Goal: Task Accomplishment & Management: Use online tool/utility

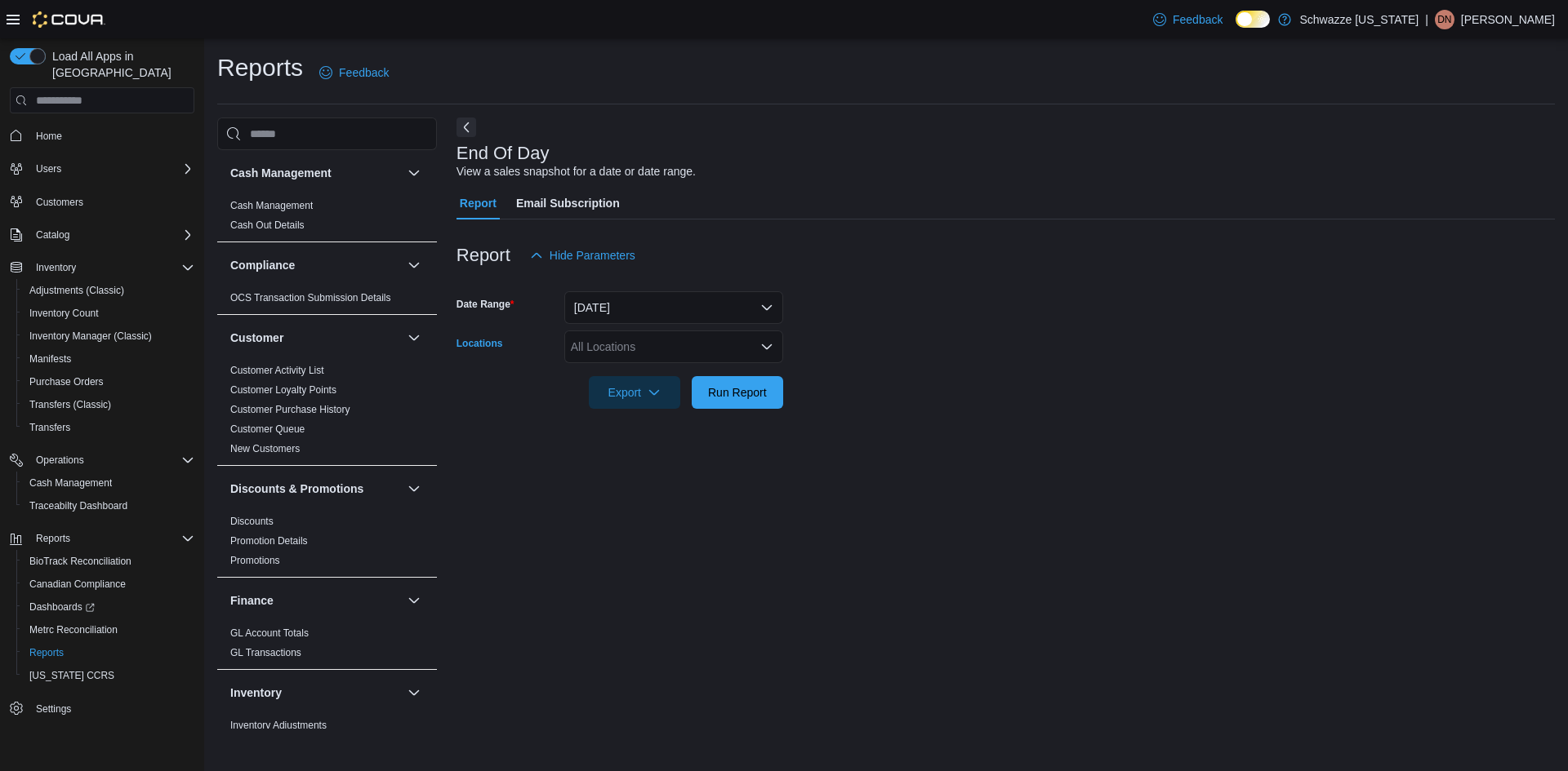
click at [637, 340] on div "All Locations" at bounding box center [674, 347] width 219 height 33
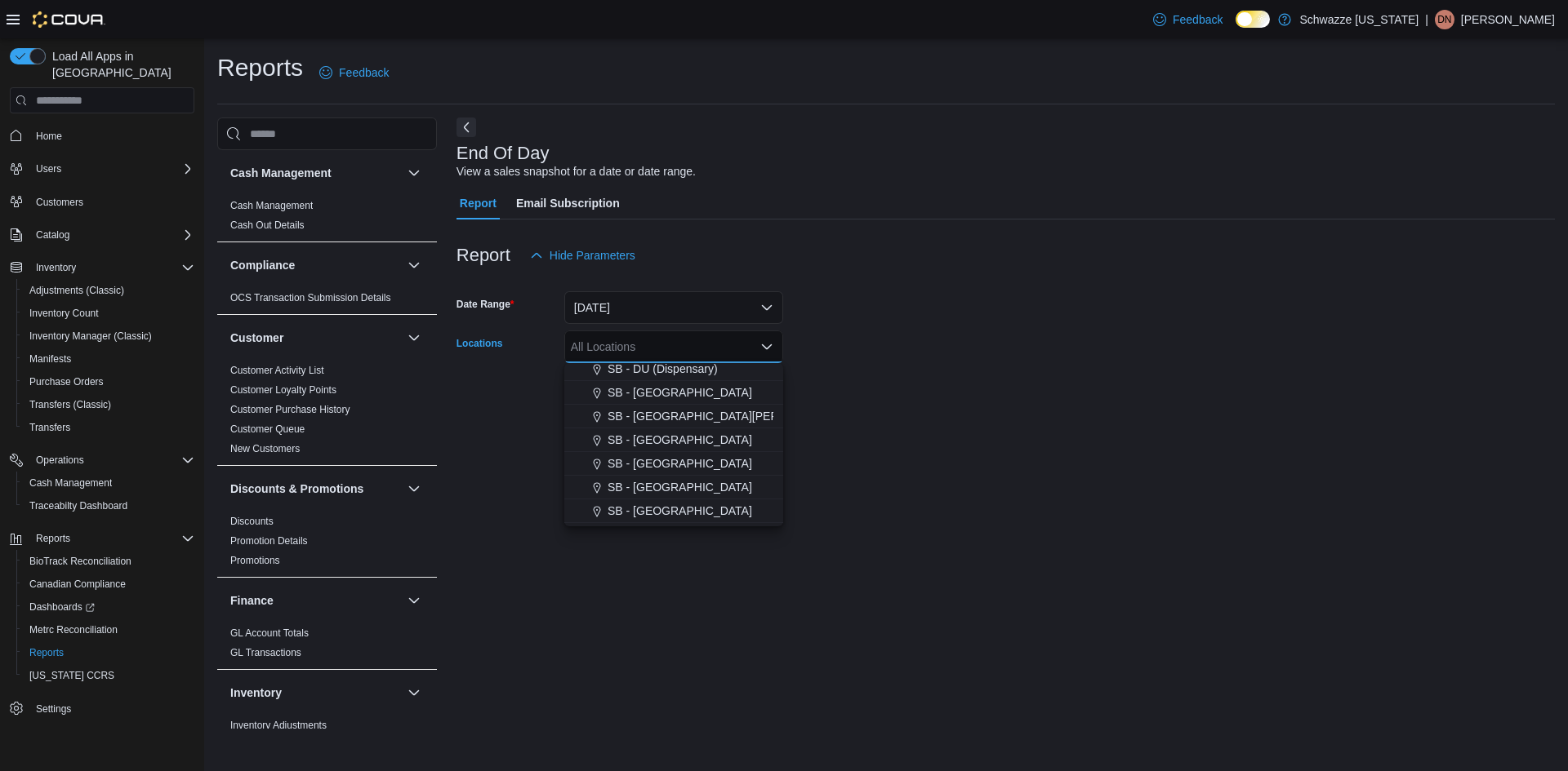
scroll to position [783, 0]
click at [647, 378] on span "SB - Pueblo" at bounding box center [646, 372] width 62 height 16
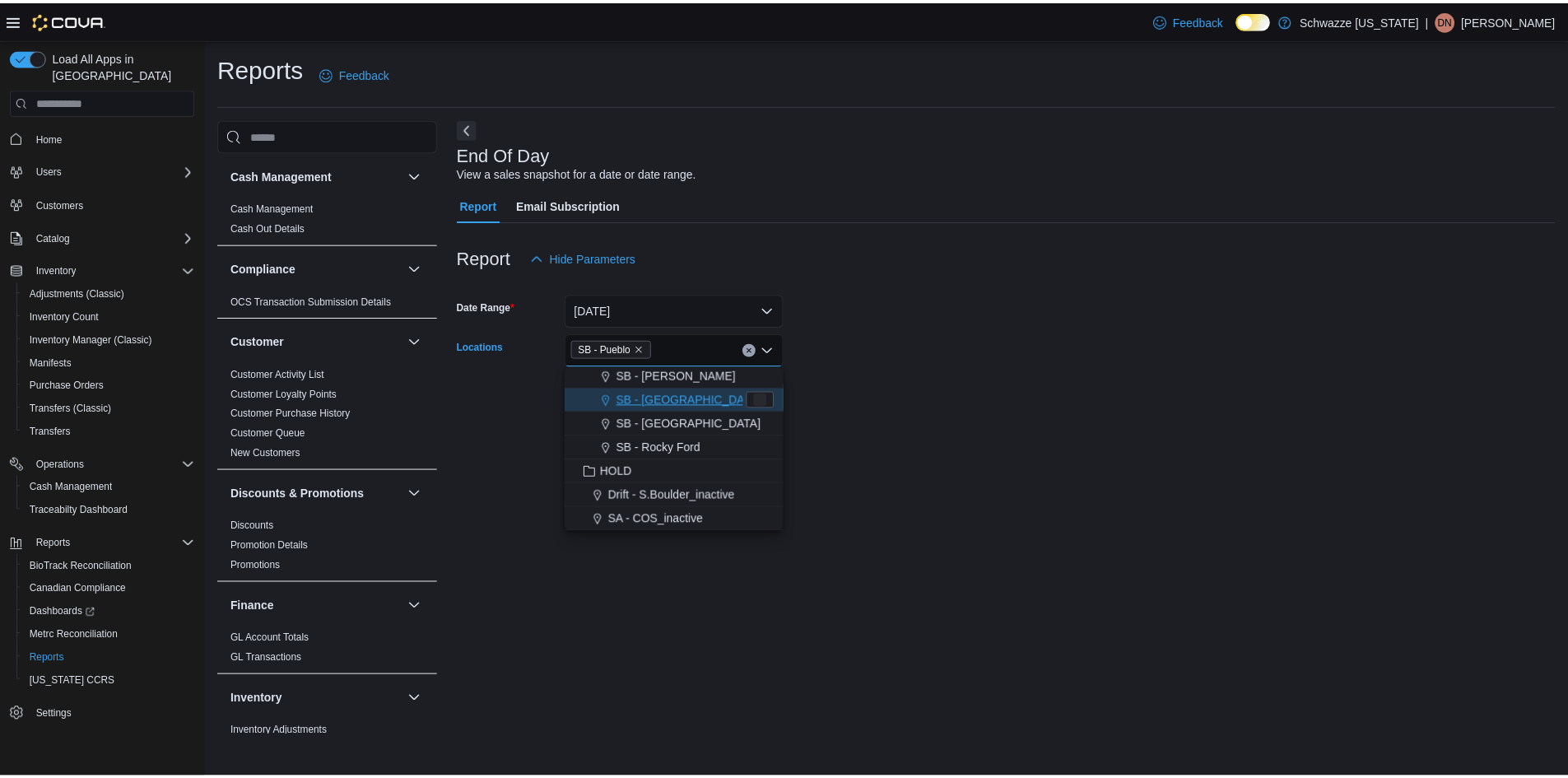
scroll to position [766, 0]
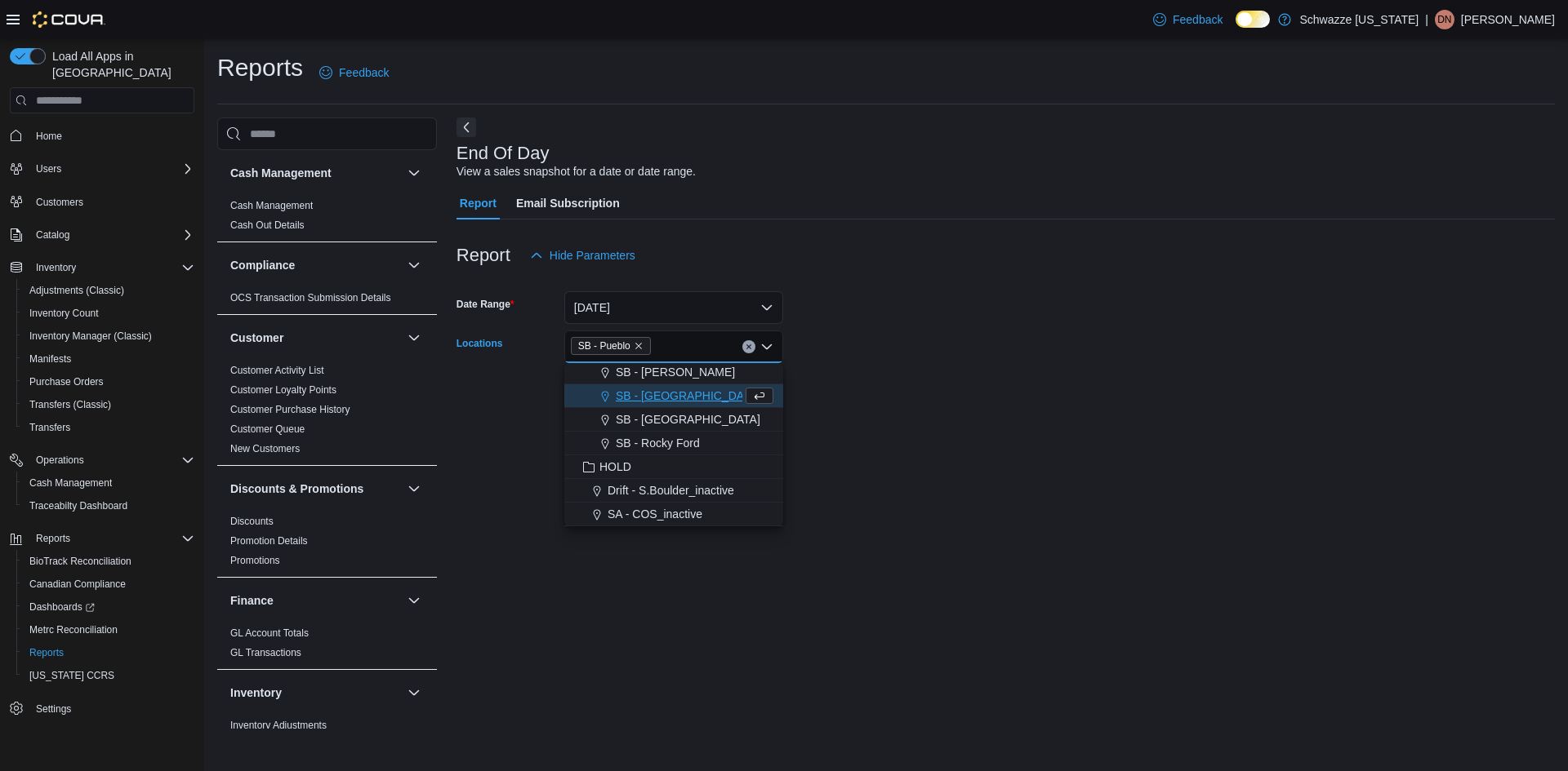
click at [846, 388] on form "Date Range [DATE] Locations SB - [GEOGRAPHIC_DATA] Combo box. Selected. SB - Pu…" at bounding box center [1006, 340] width 1099 height 137
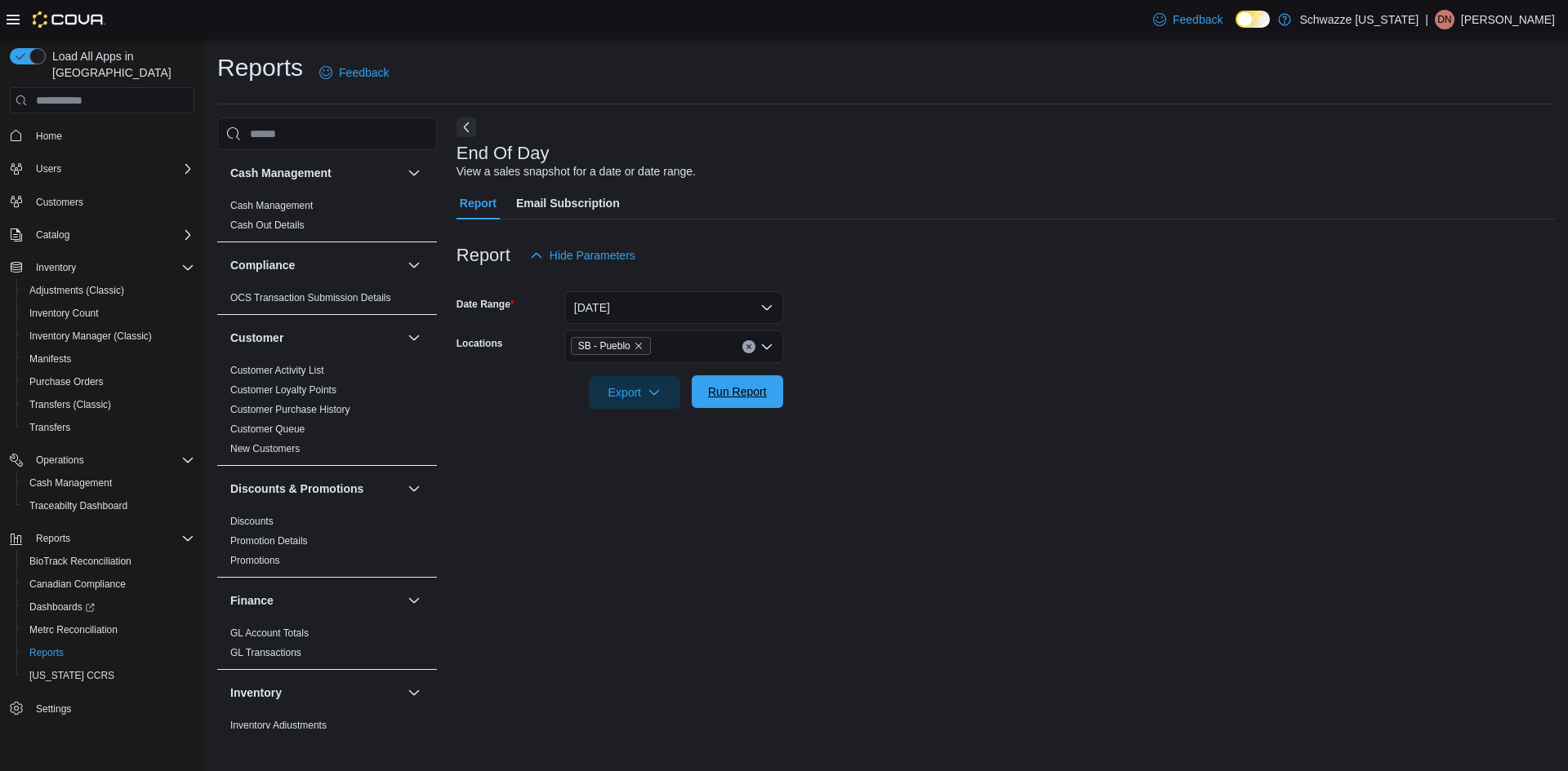
click at [753, 392] on span "Run Report" at bounding box center [737, 391] width 59 height 16
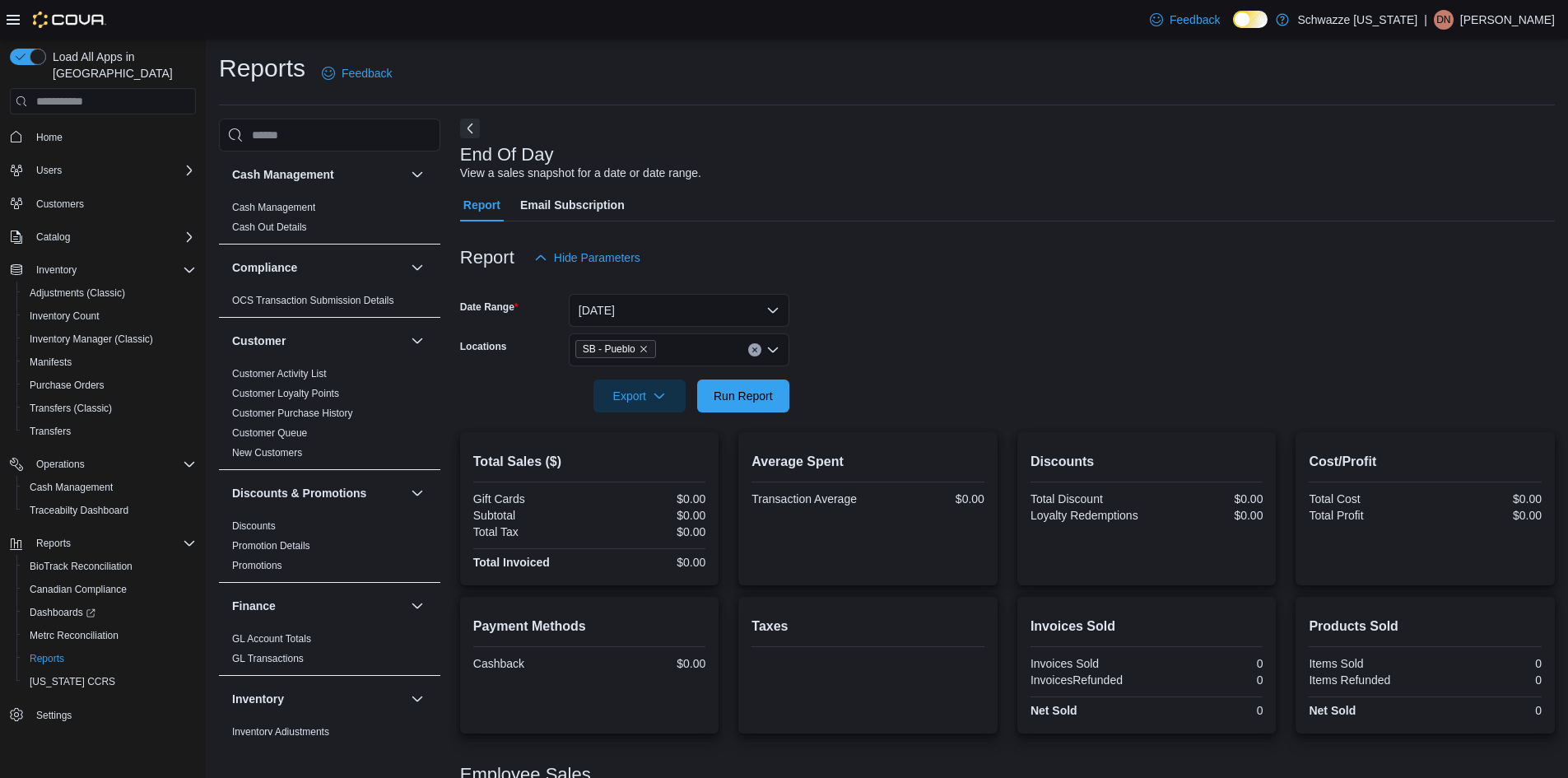
click at [1070, 243] on div "Report Hide Parameters" at bounding box center [1008, 258] width 1095 height 33
click at [896, 232] on div at bounding box center [1008, 231] width 1095 height 19
click at [703, 309] on button "[DATE]" at bounding box center [680, 310] width 221 height 33
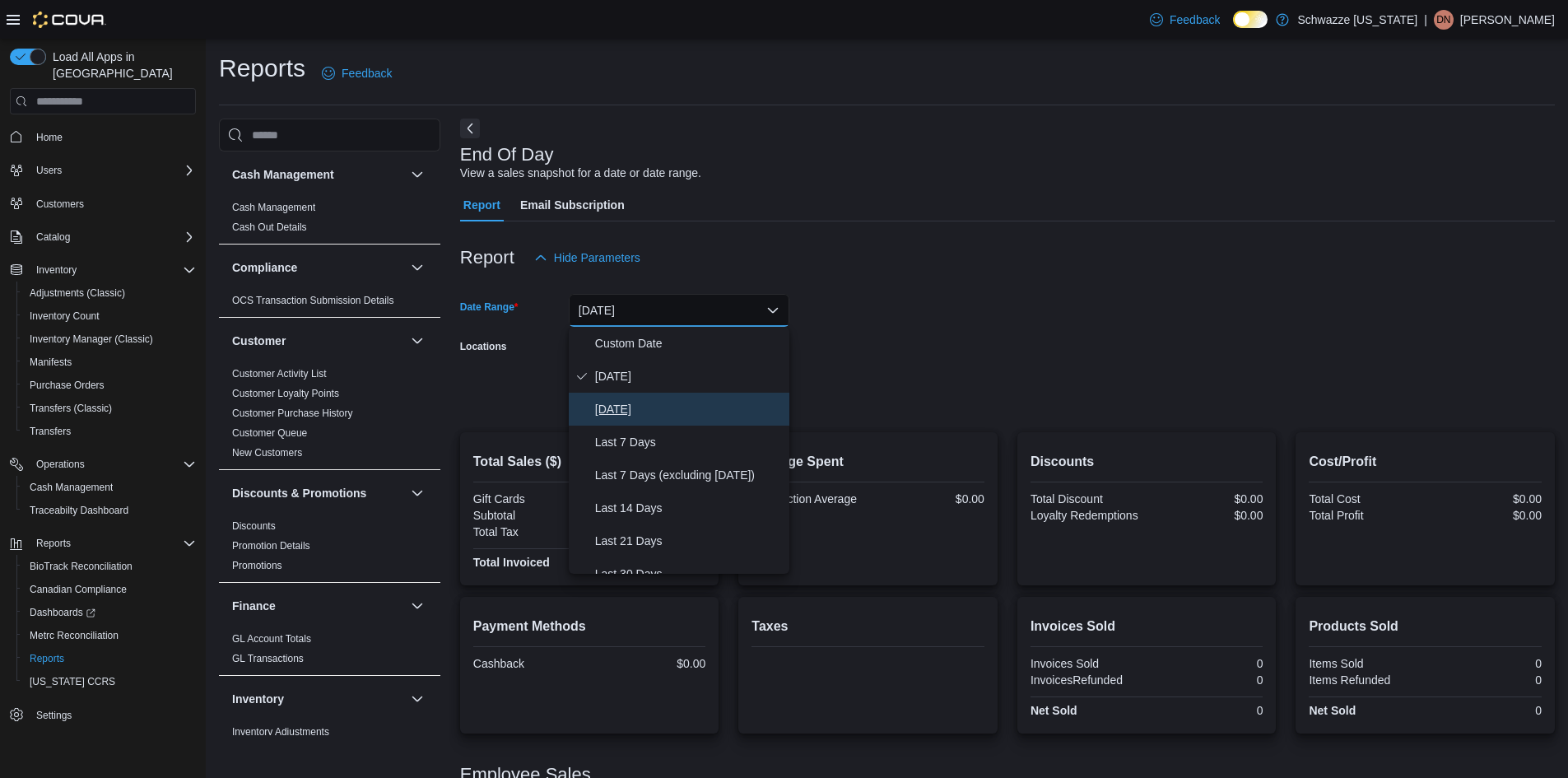
click at [619, 410] on span "[DATE]" at bounding box center [689, 409] width 188 height 19
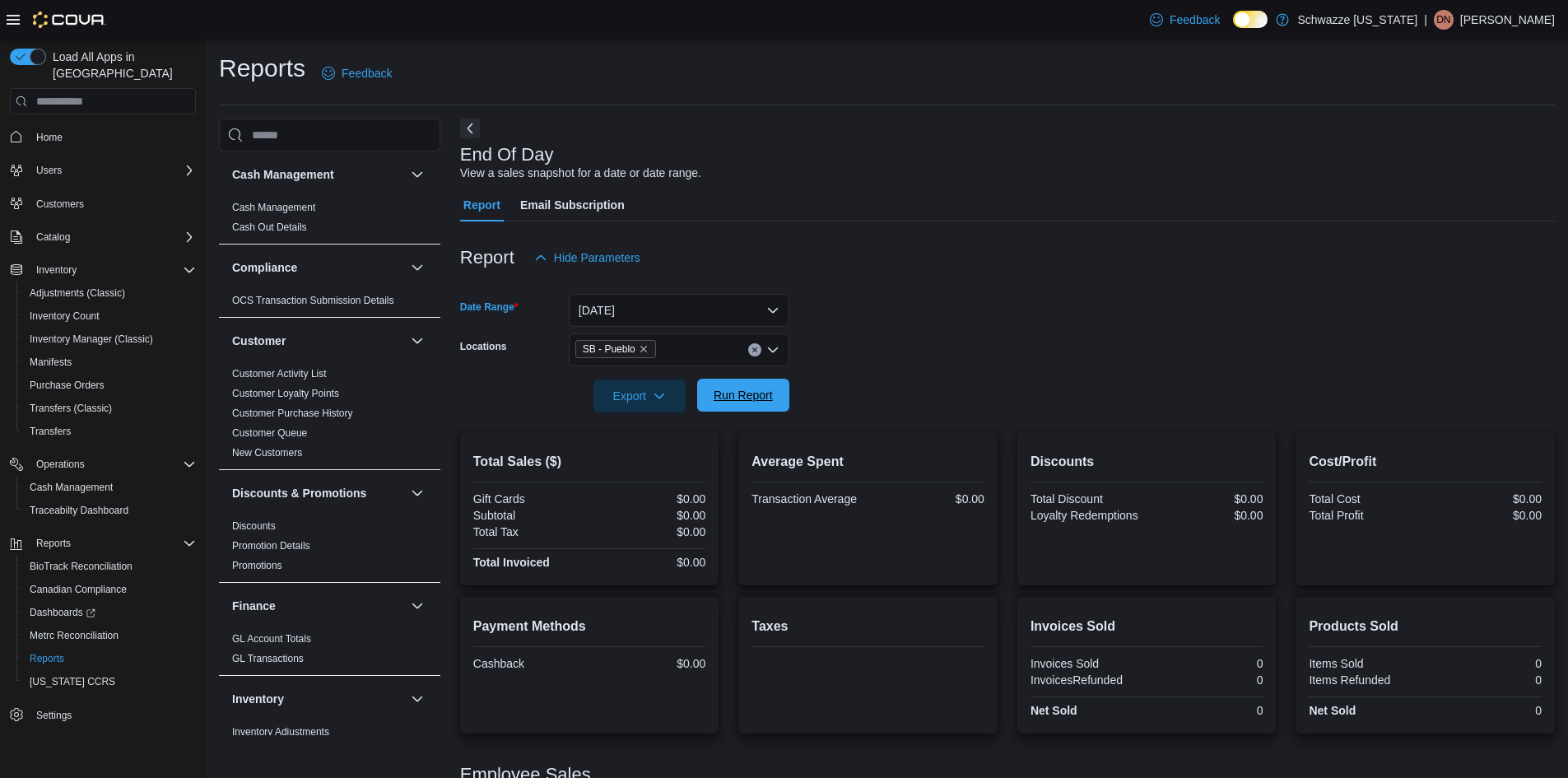
click at [716, 387] on span "Run Report" at bounding box center [743, 396] width 73 height 33
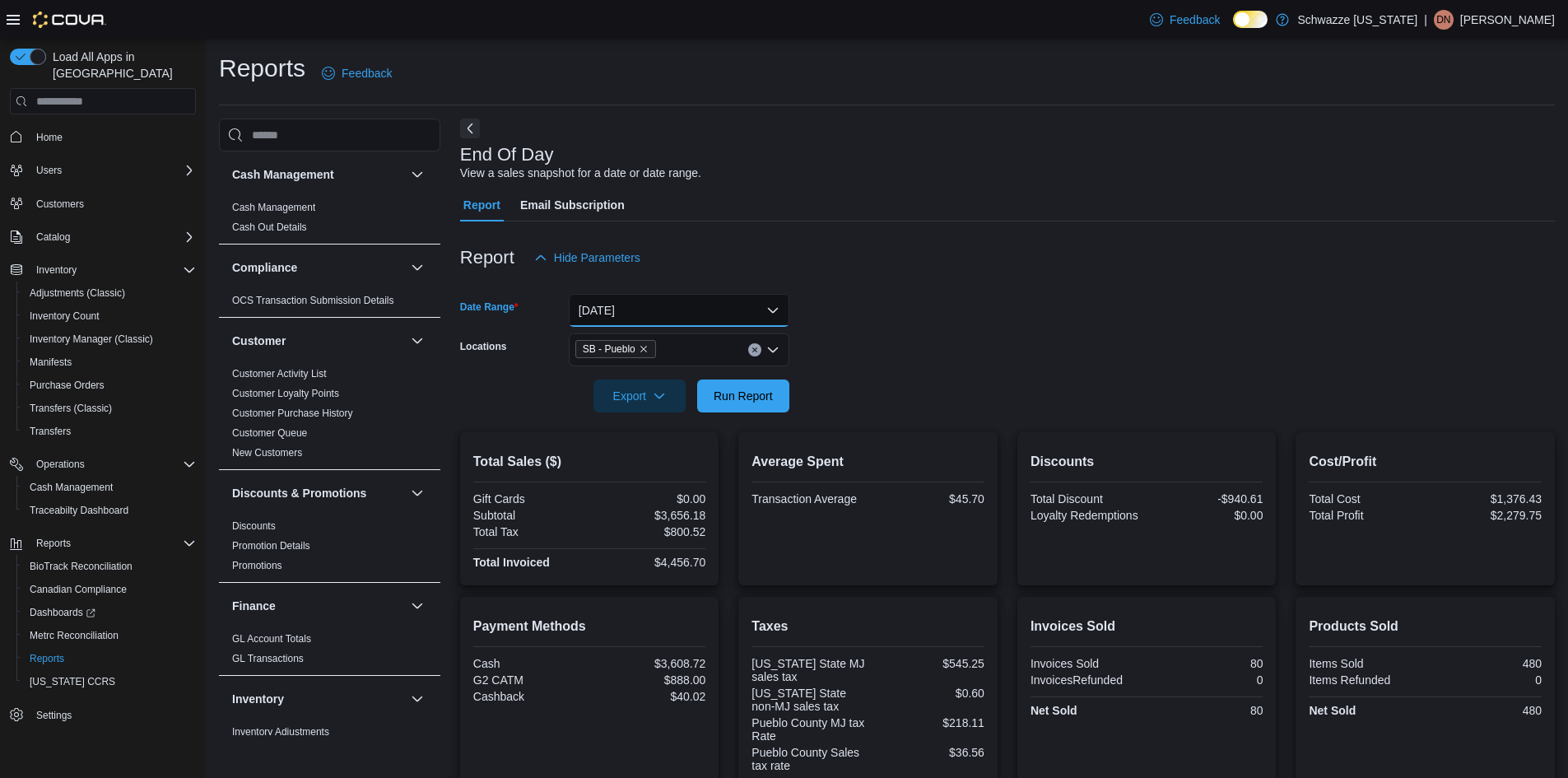
click at [733, 306] on button "[DATE]" at bounding box center [680, 310] width 221 height 33
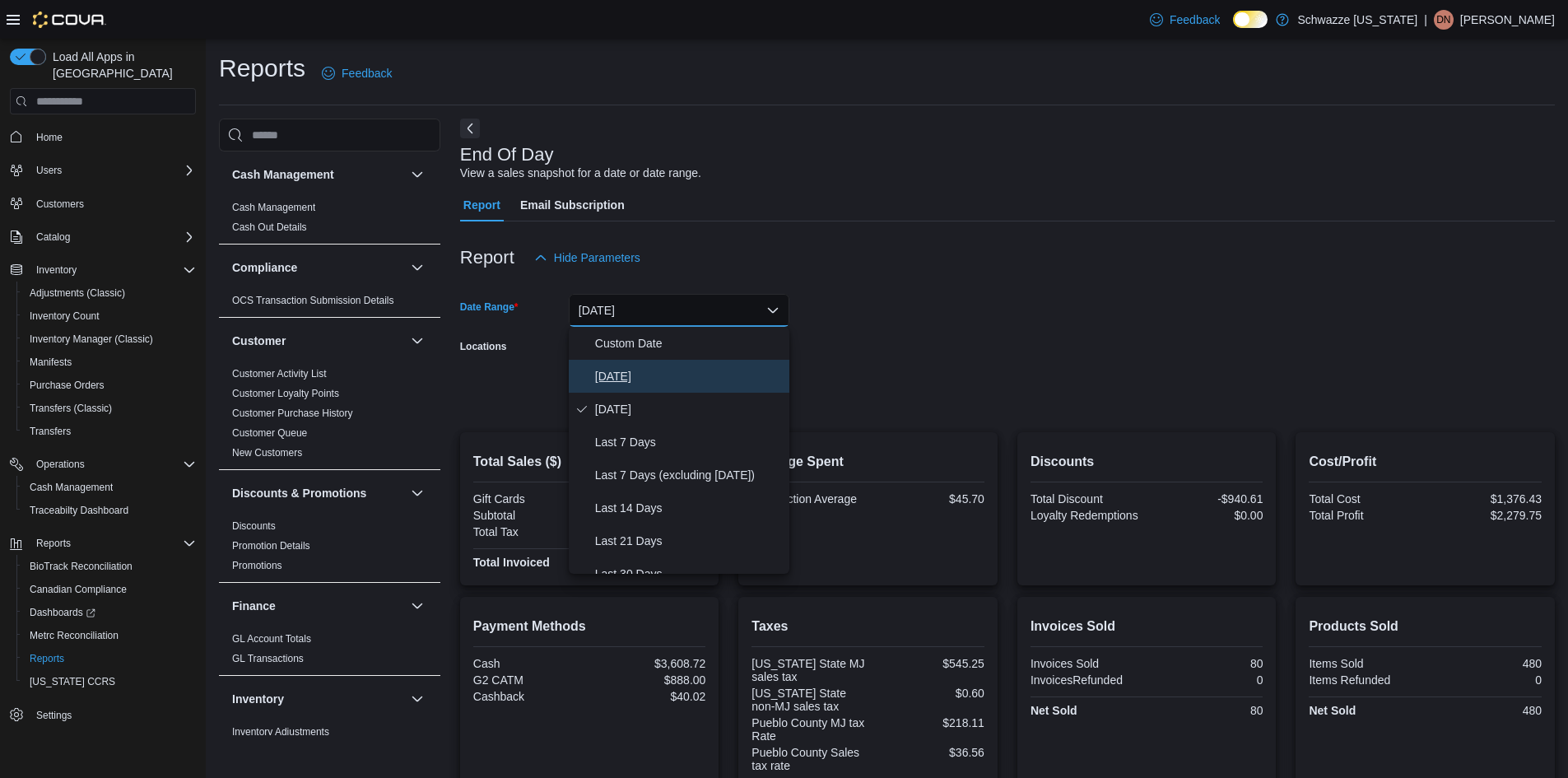
click at [622, 371] on span "[DATE]" at bounding box center [689, 376] width 188 height 19
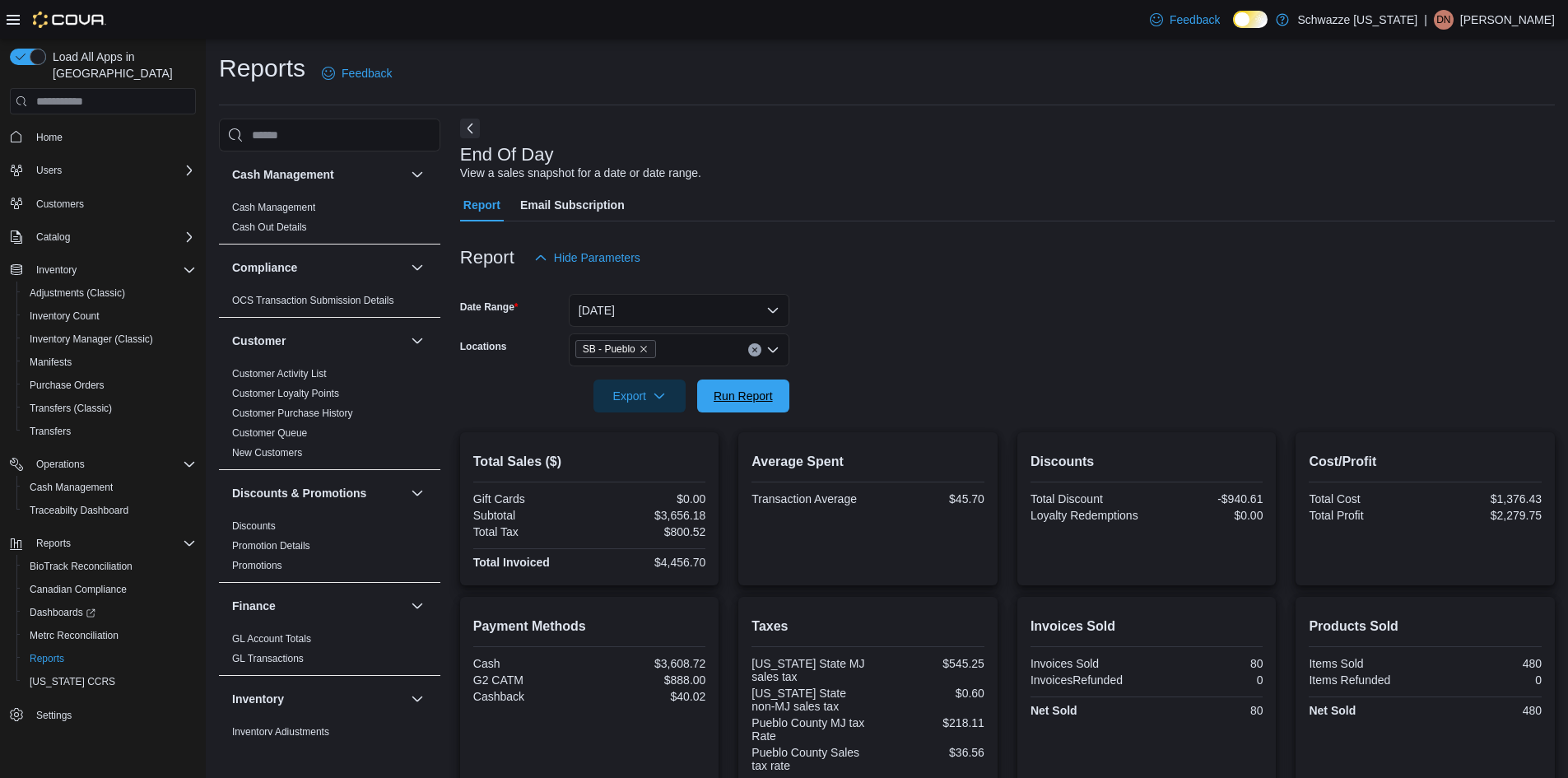
drag, startPoint x: 744, startPoint y: 399, endPoint x: 498, endPoint y: 437, distance: 248.9
click at [743, 399] on span "Run Report" at bounding box center [743, 396] width 59 height 16
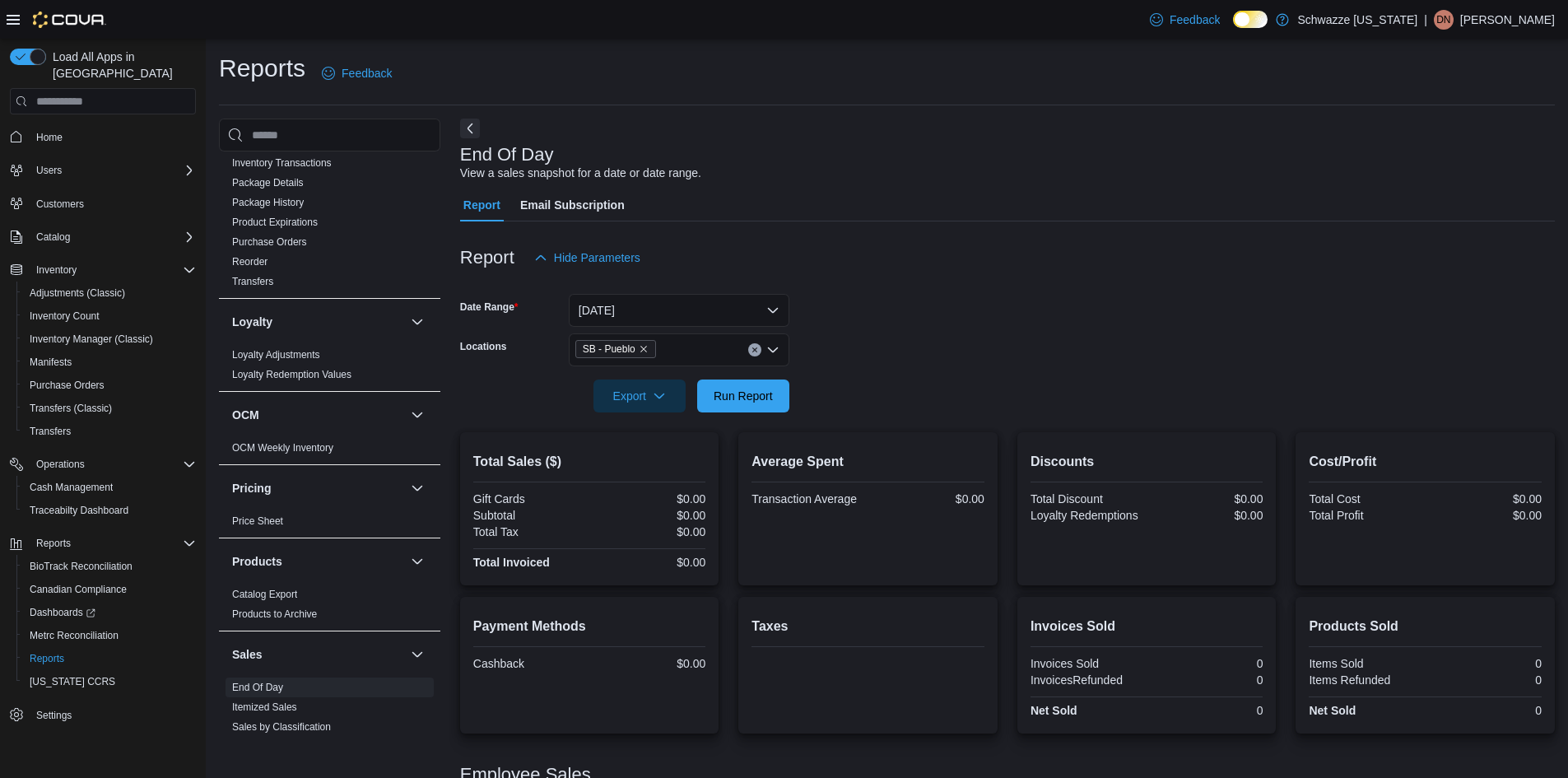
scroll to position [906, 0]
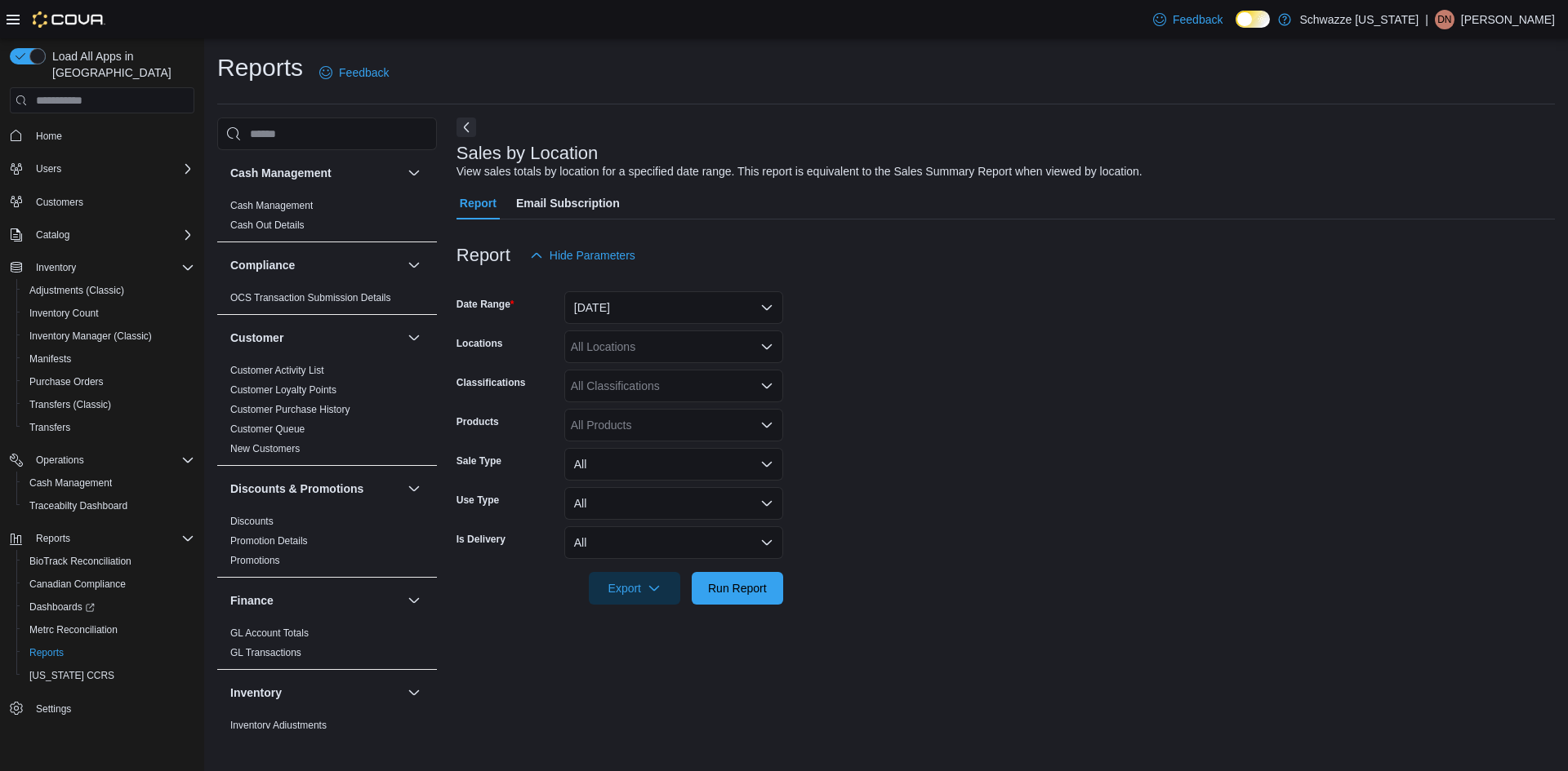
click at [660, 347] on div "All Locations" at bounding box center [674, 347] width 219 height 33
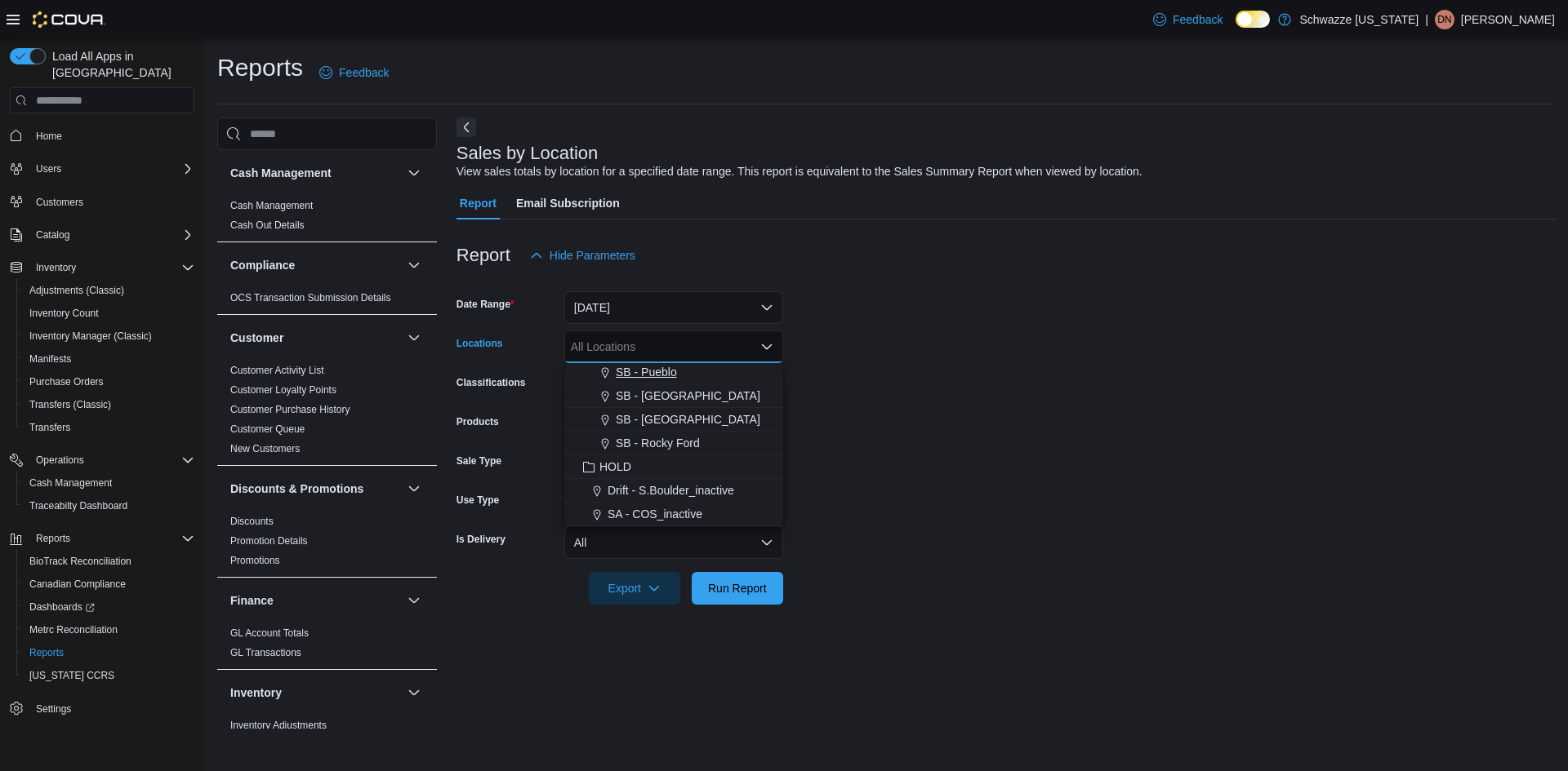
click at [650, 369] on span "SB - Pueblo" at bounding box center [646, 372] width 62 height 16
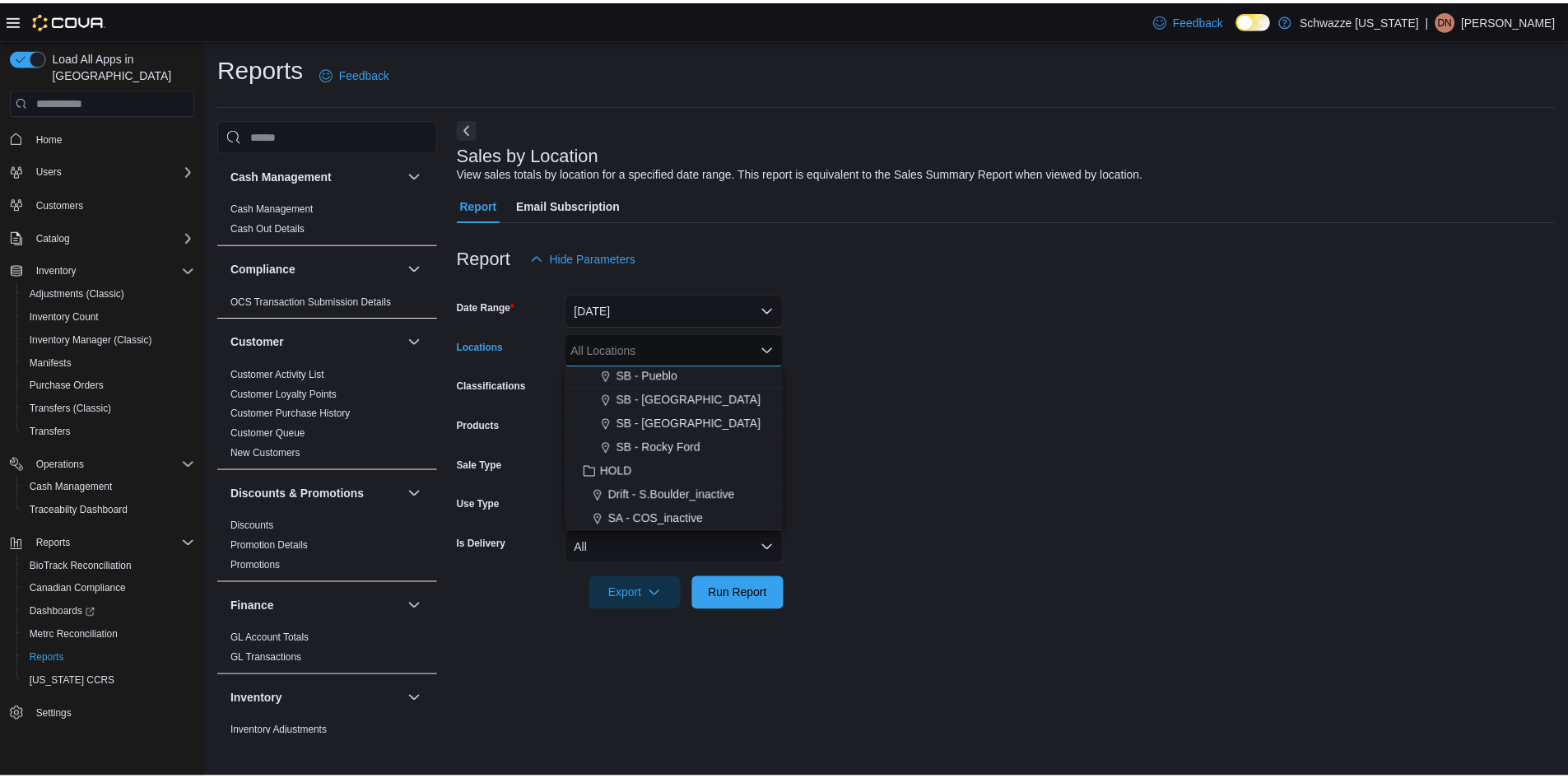
scroll to position [766, 0]
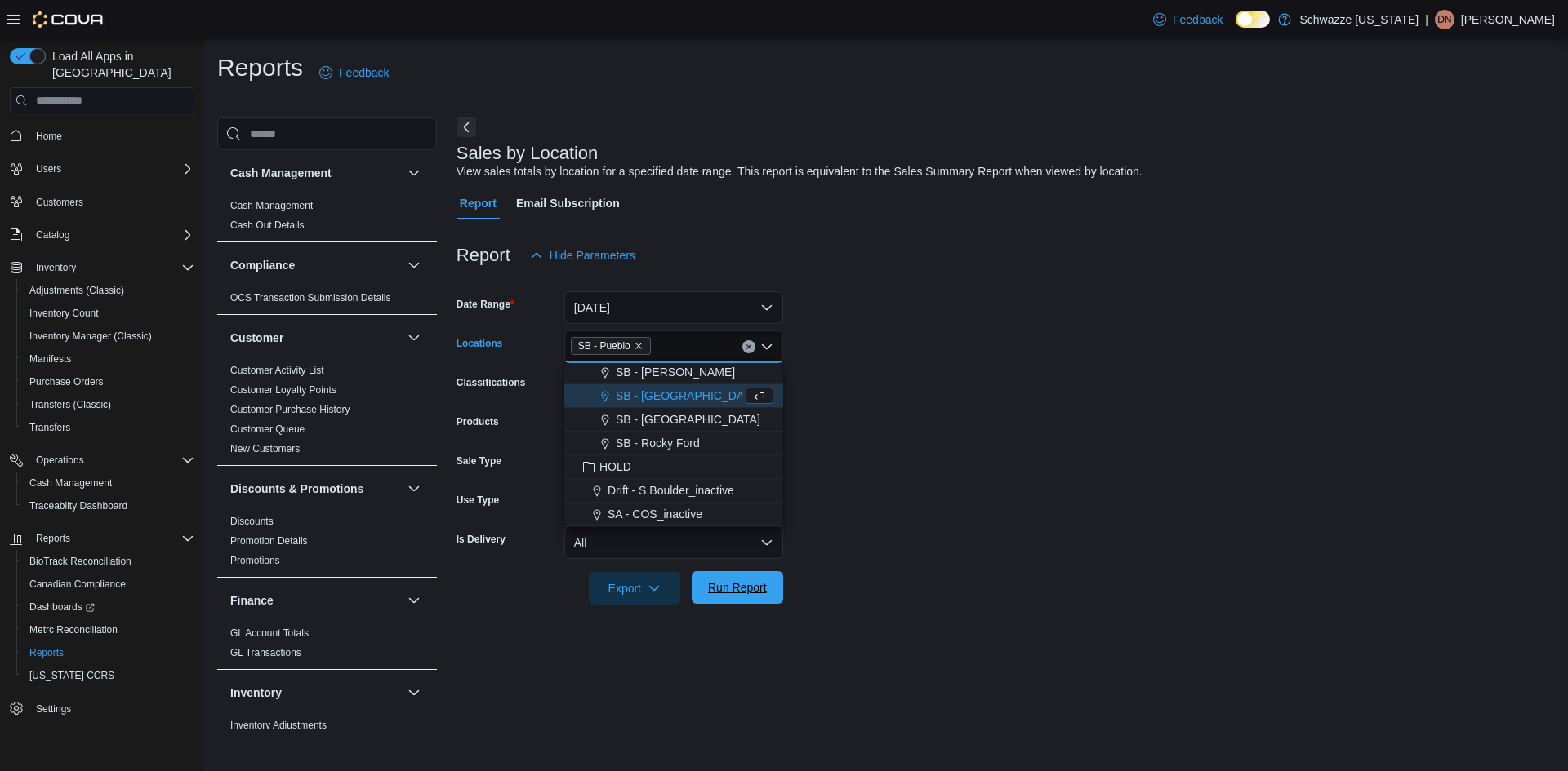
click at [748, 591] on span "Run Report" at bounding box center [737, 587] width 59 height 16
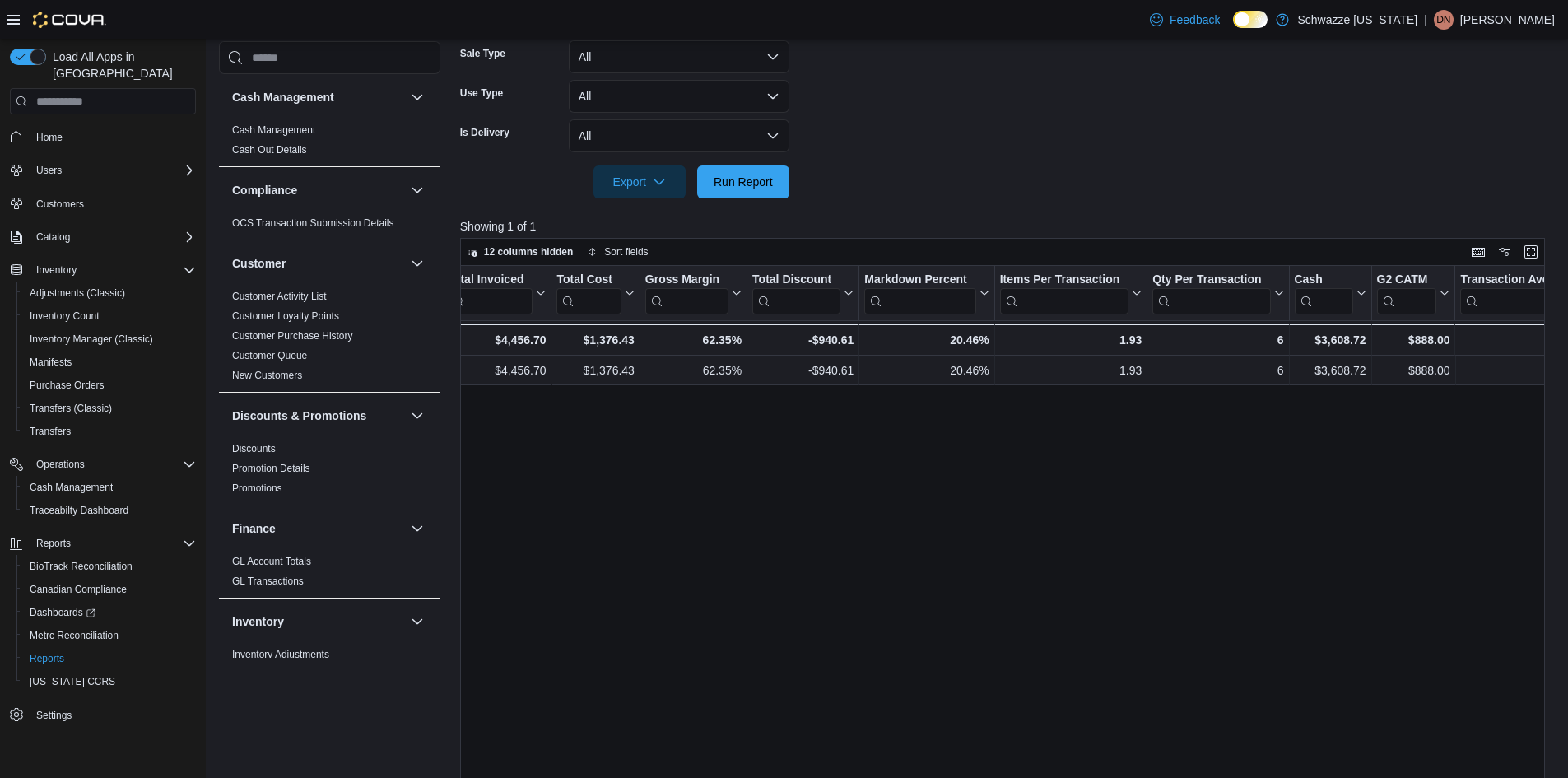
scroll to position [0, 621]
